Goal: Navigation & Orientation: Find specific page/section

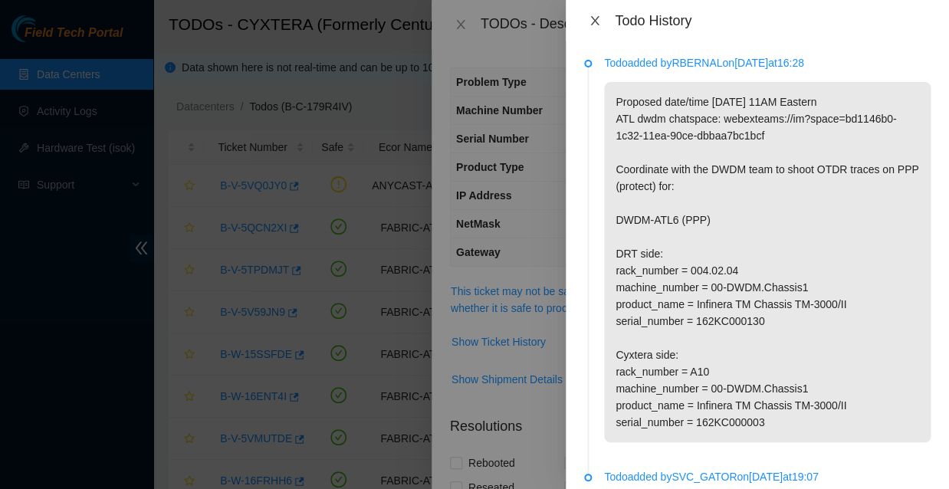
click at [593, 20] on icon "close" at bounding box center [595, 20] width 8 height 9
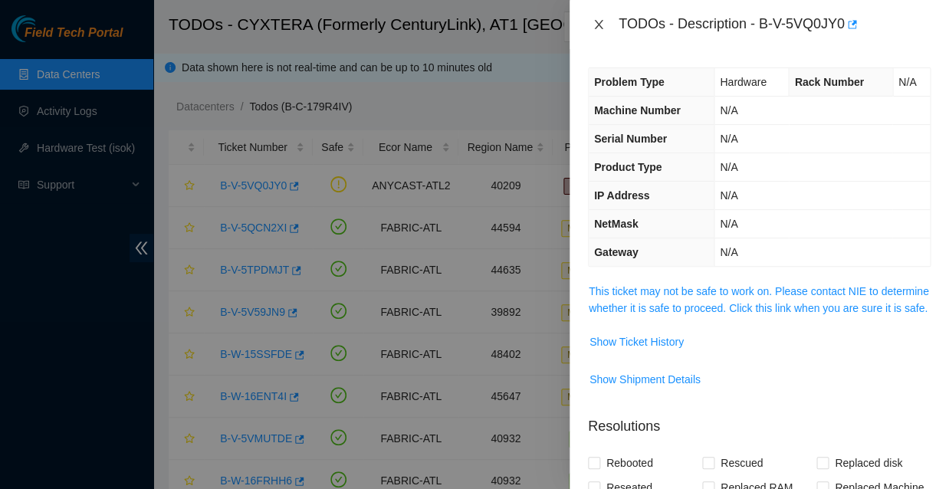
click at [601, 25] on icon "close" at bounding box center [599, 24] width 12 height 12
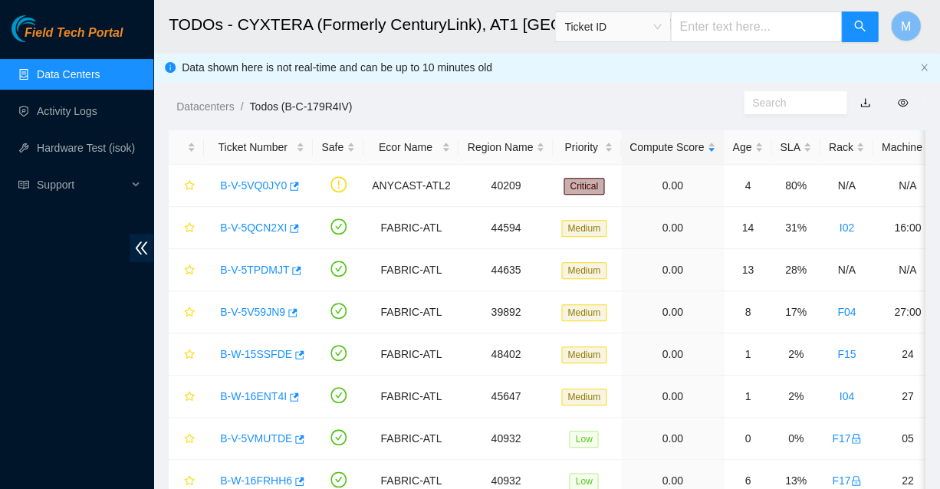
click at [77, 30] on span "Field Tech Portal" at bounding box center [74, 33] width 98 height 15
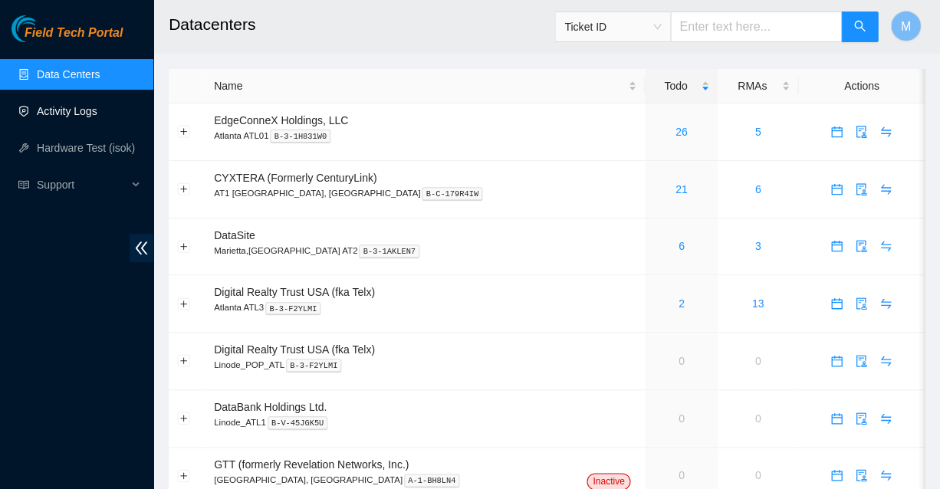
click at [71, 108] on link "Activity Logs" at bounding box center [67, 111] width 61 height 12
